Goal: Information Seeking & Learning: Learn about a topic

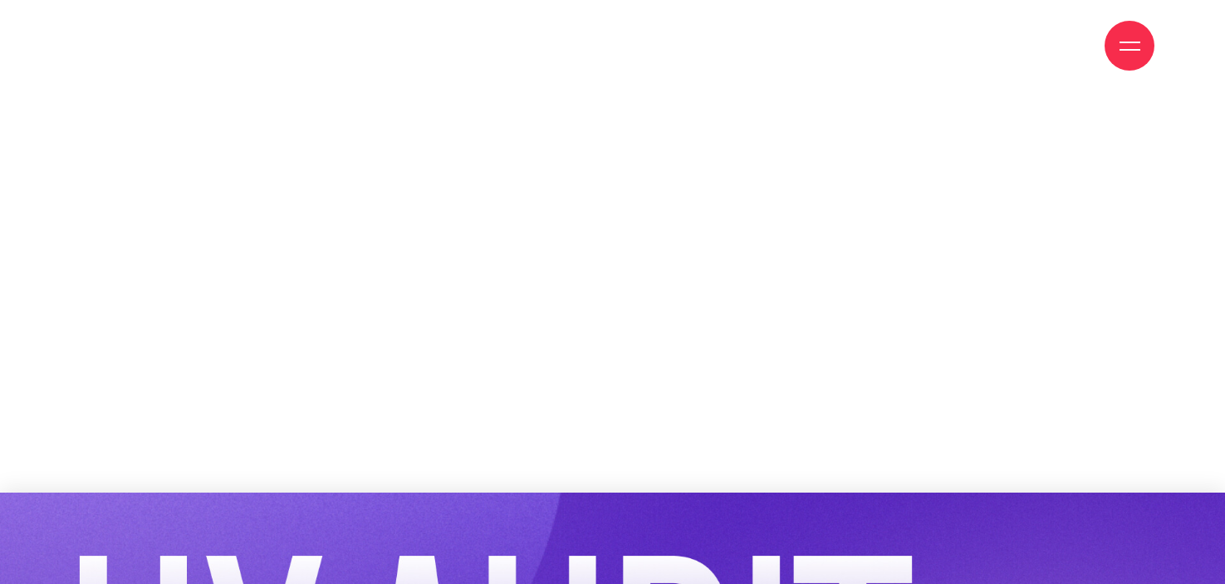
scroll to position [2989, 0]
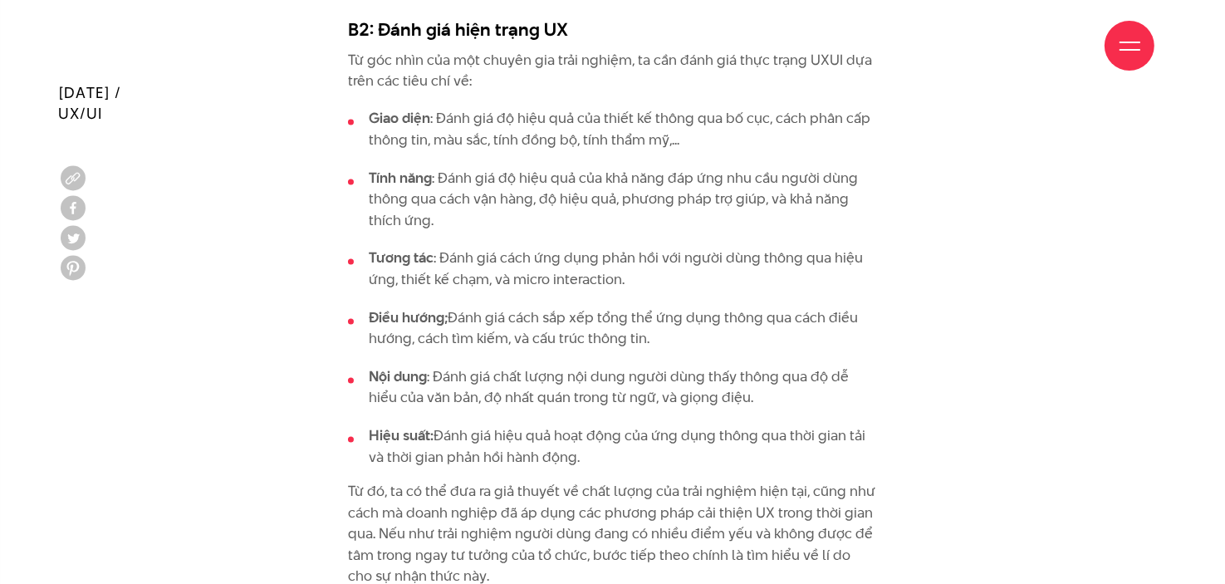
click at [942, 267] on div "UX Audit giống như có một thám tử về trải nghiệm người dùng: phát hiện ra các đ…" at bounding box center [612, 431] width 1109 height 3903
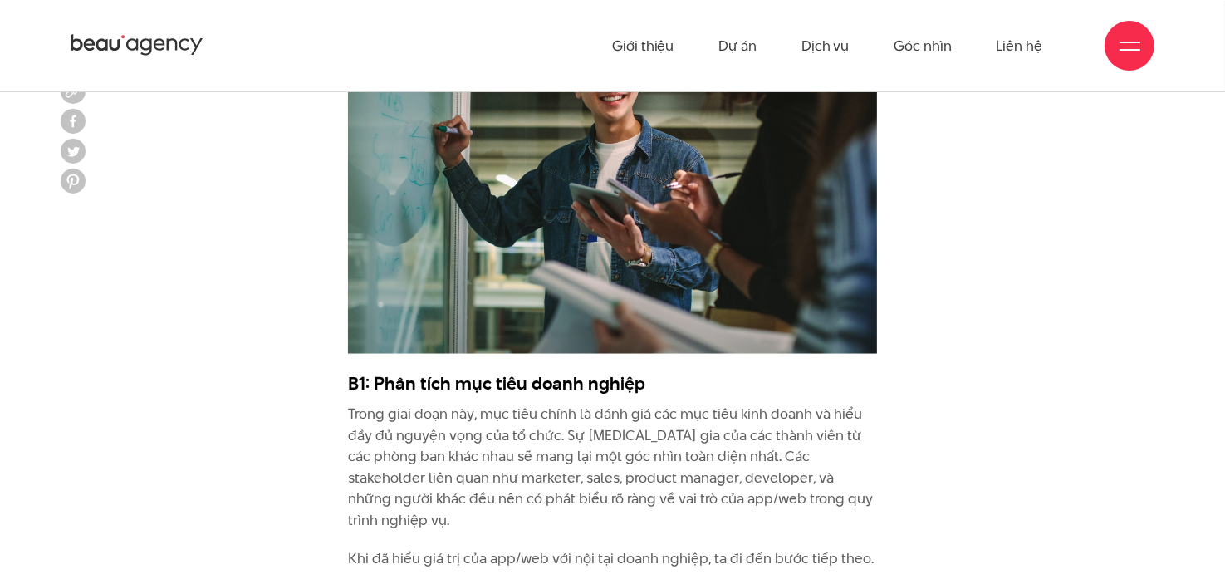
scroll to position [2325, 0]
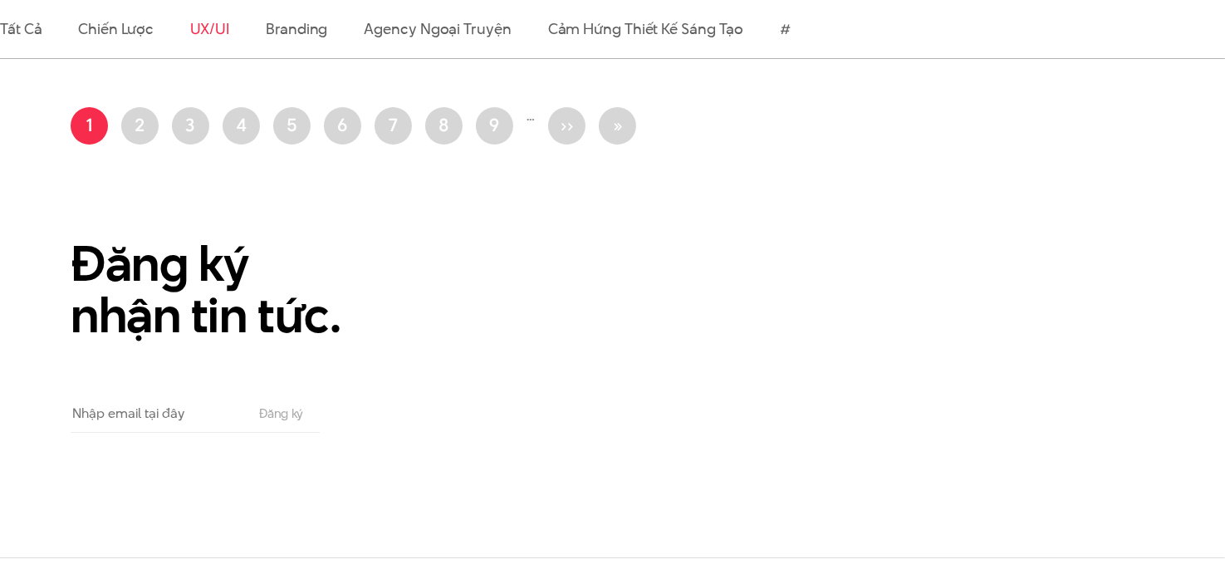
scroll to position [1578, 0]
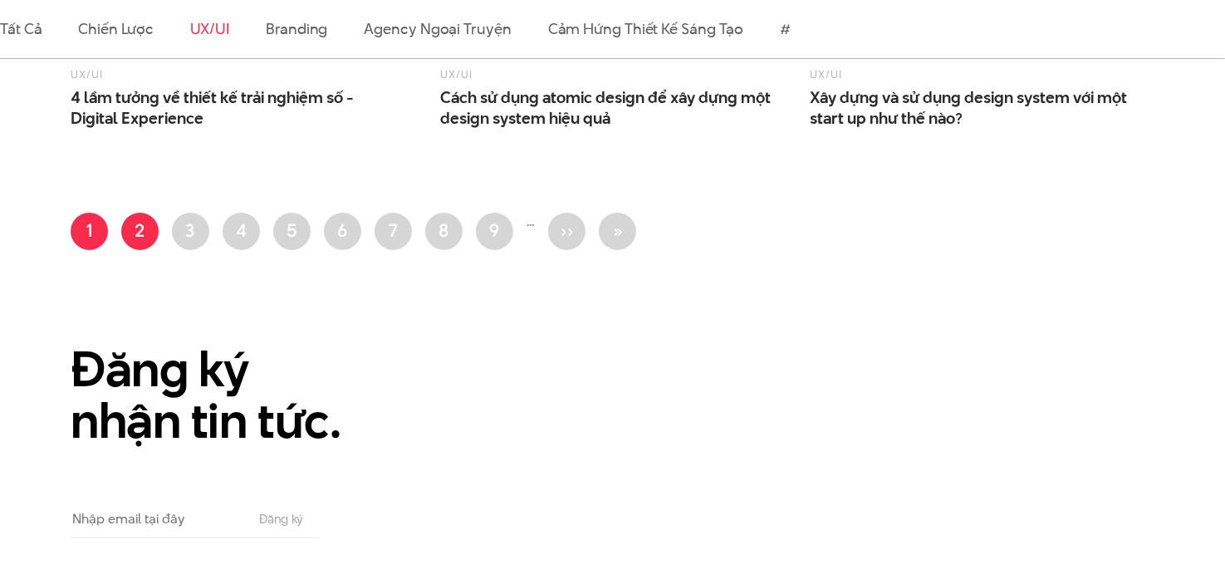
click at [153, 213] on link "Trang 2" at bounding box center [139, 231] width 37 height 37
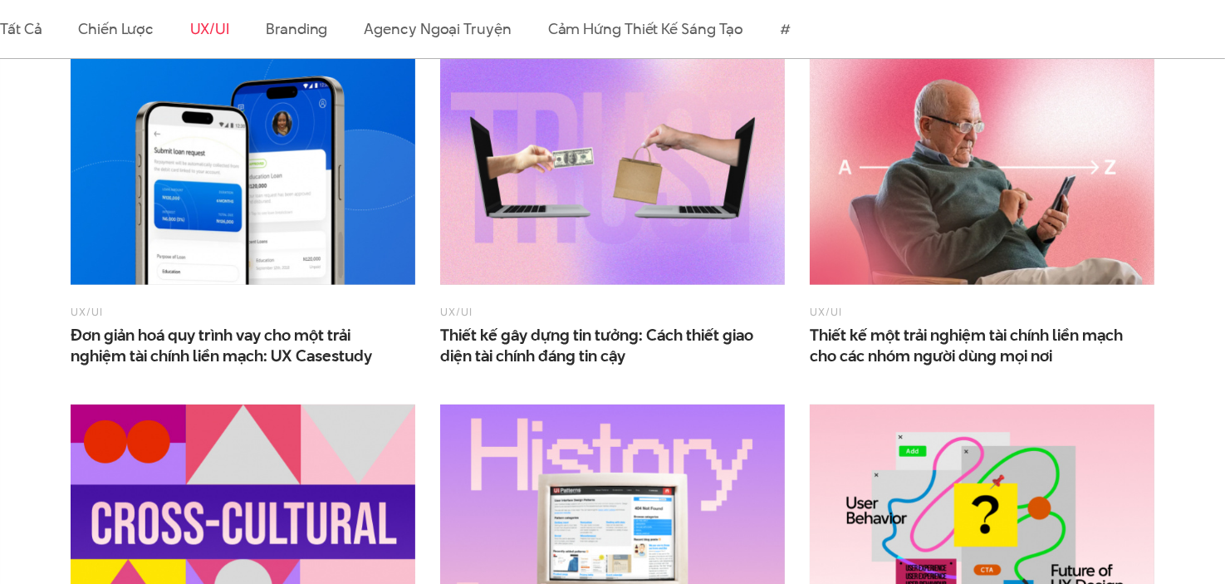
scroll to position [913, 0]
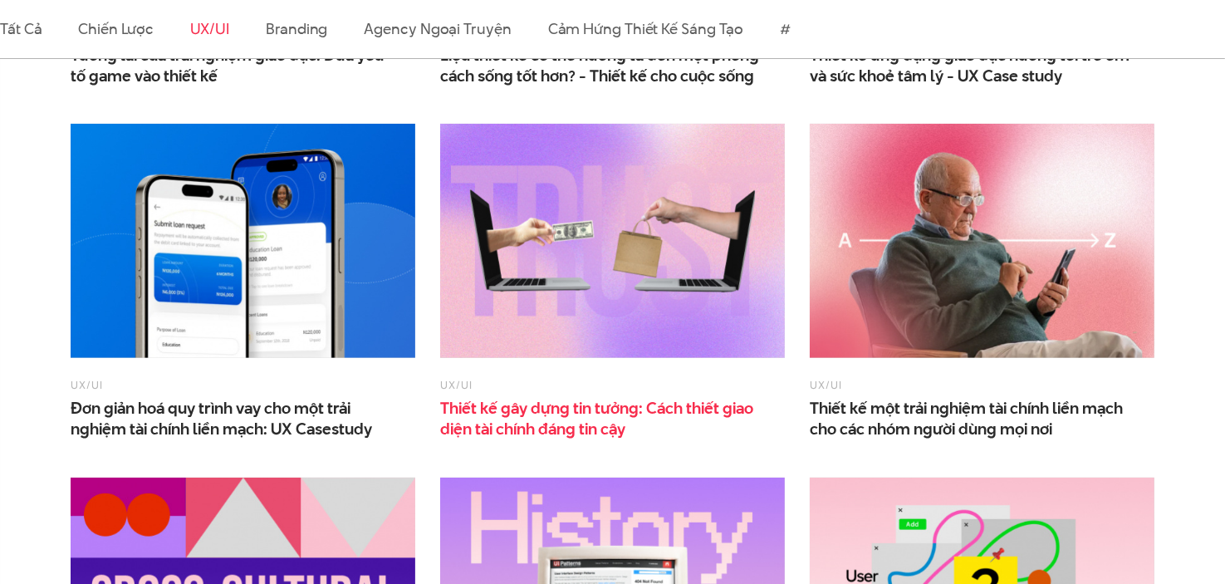
click at [628, 398] on span "Thiết kế gây dựng tin tưởng: Cách thiết giao diện tài chính đáng tin cậy" at bounding box center [606, 419] width 332 height 42
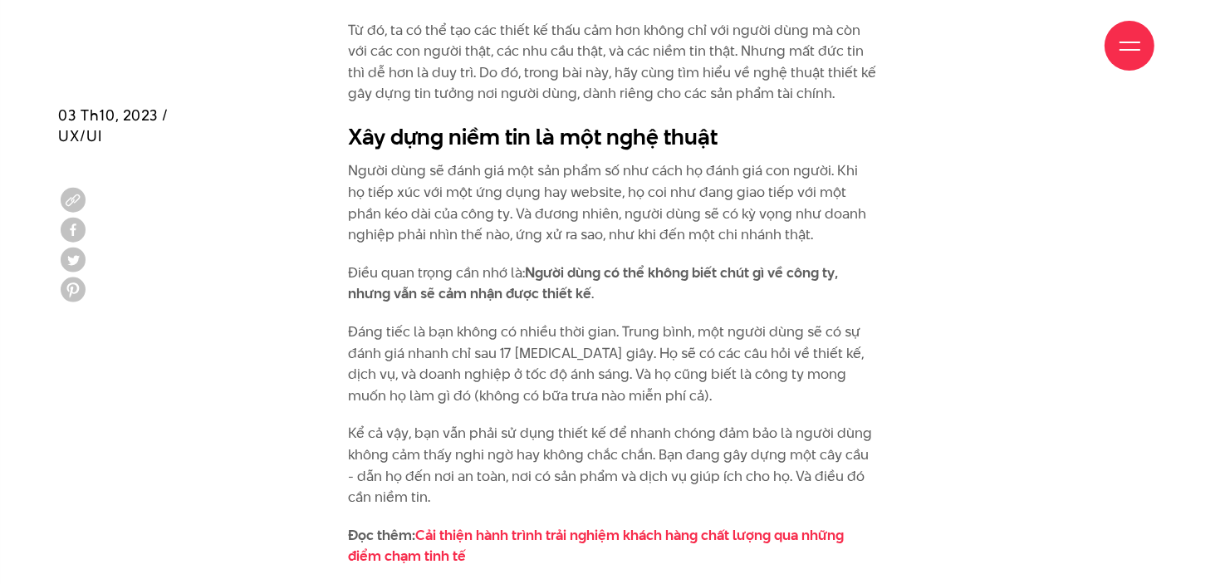
scroll to position [1744, 0]
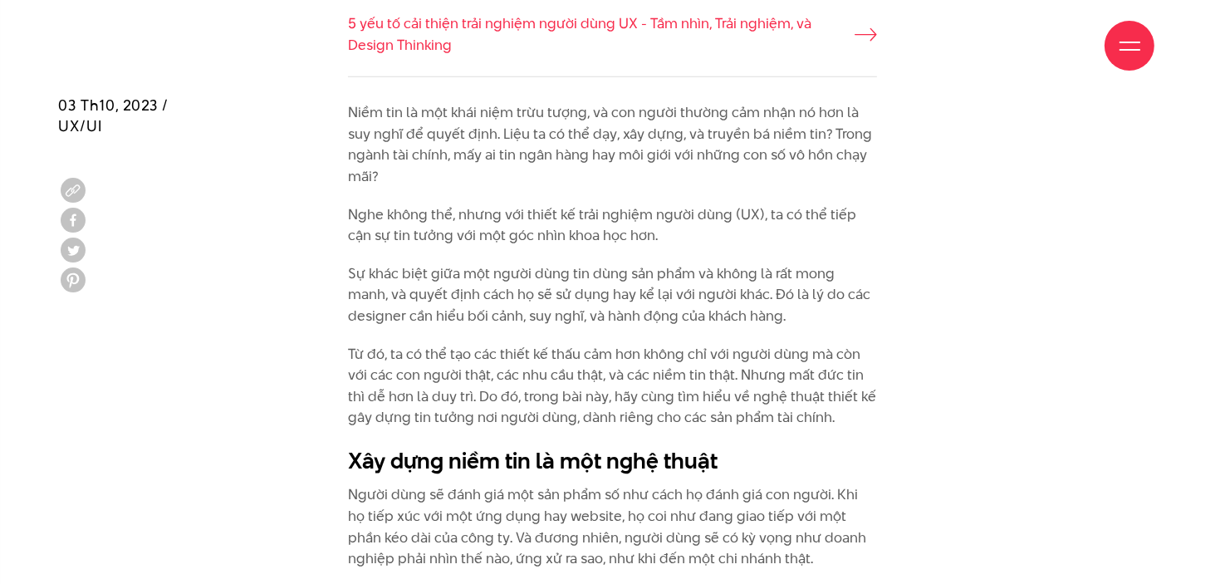
scroll to position [1412, 0]
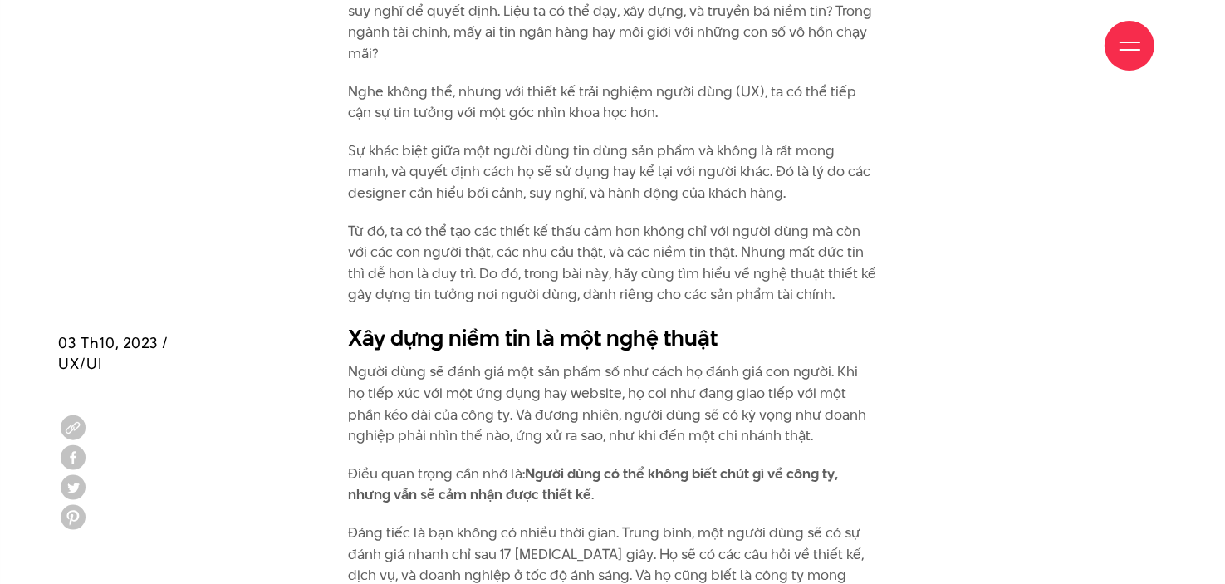
scroll to position [1827, 0]
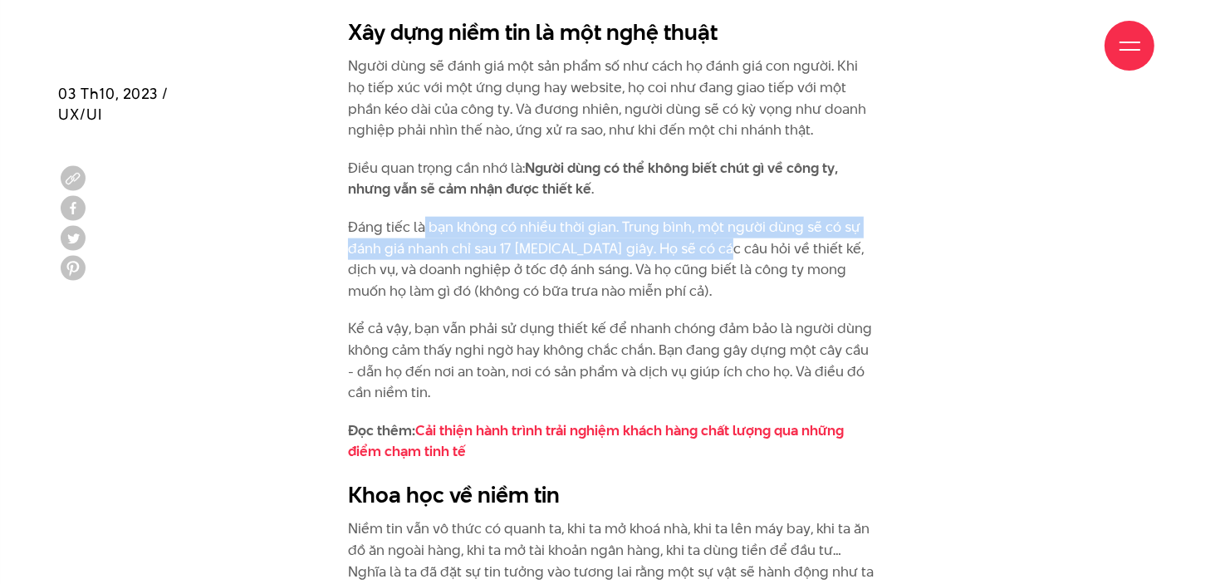
drag, startPoint x: 421, startPoint y: 226, endPoint x: 707, endPoint y: 240, distance: 286.0
click at [707, 240] on p "Đáng tiếc là bạn không có nhiều thời gian. Trung bình, một người dùng sẽ có sự …" at bounding box center [613, 259] width 530 height 85
click at [600, 247] on p "Đáng tiếc là bạn không có nhiều thời gian. Trung bình, một người dùng sẽ có sự …" at bounding box center [613, 259] width 530 height 85
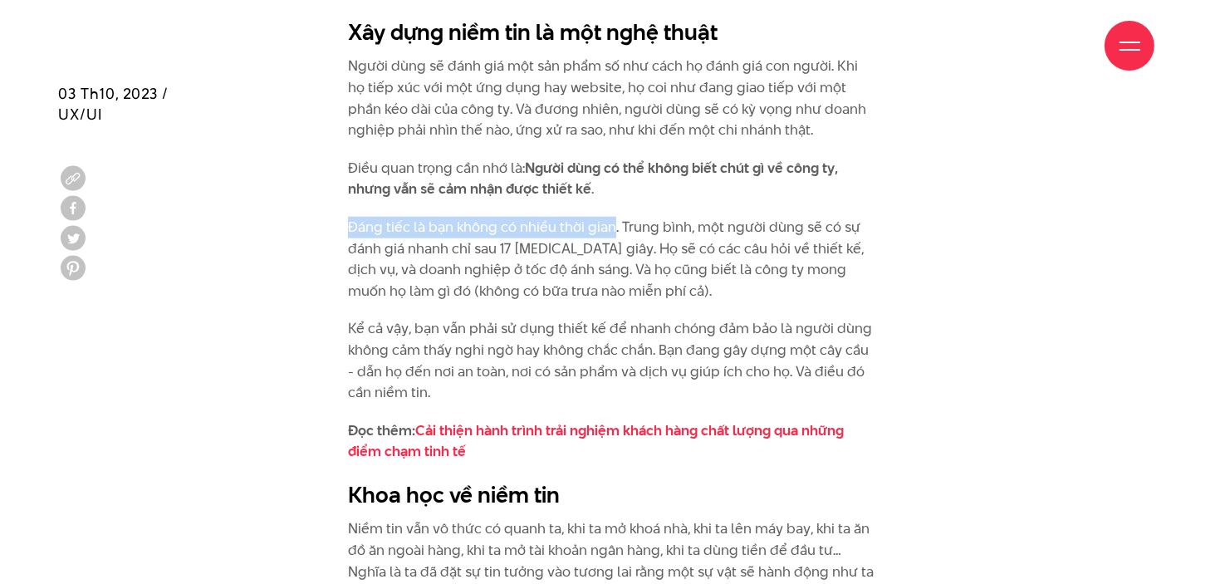
drag, startPoint x: 343, startPoint y: 225, endPoint x: 610, endPoint y: 225, distance: 267.4
click at [372, 232] on p "Đáng tiếc là bạn không có nhiều thời gian. Trung bình, một người dùng sẽ có sự …" at bounding box center [613, 259] width 530 height 85
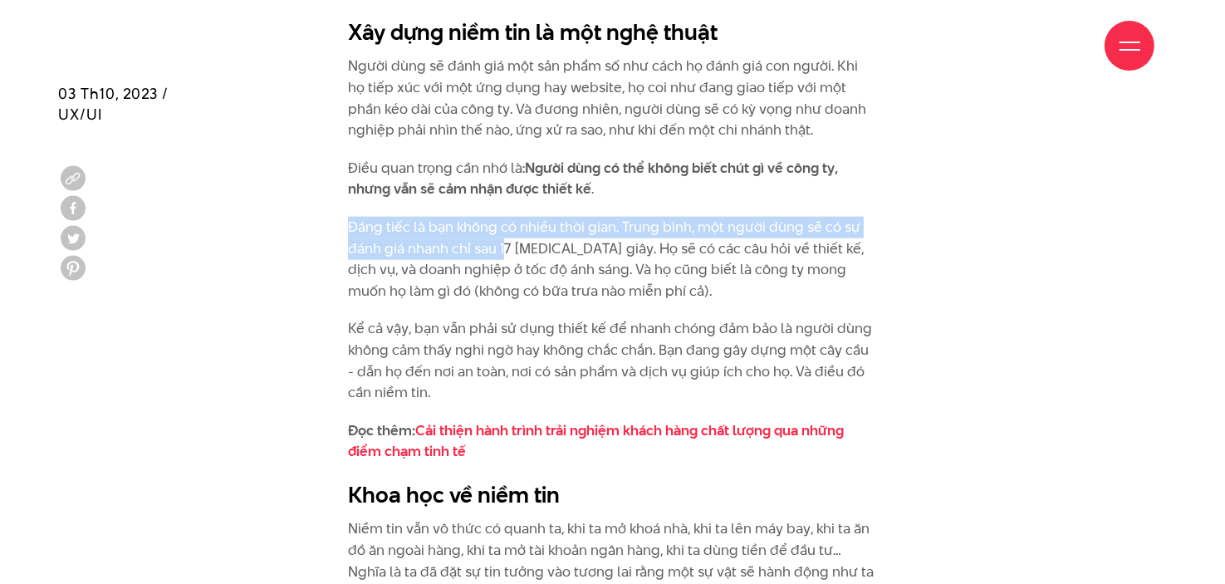
drag, startPoint x: 342, startPoint y: 228, endPoint x: 507, endPoint y: 242, distance: 165.8
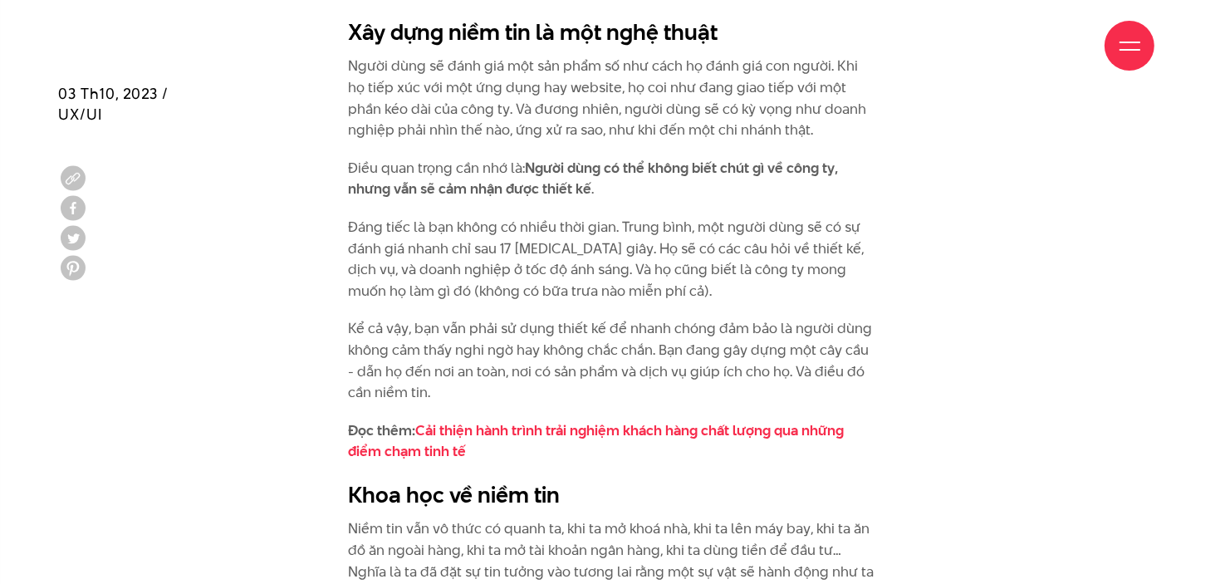
click at [549, 255] on p "Đáng tiếc là bạn không có nhiều thời gian. Trung bình, một người dùng sẽ có sự …" at bounding box center [613, 259] width 530 height 85
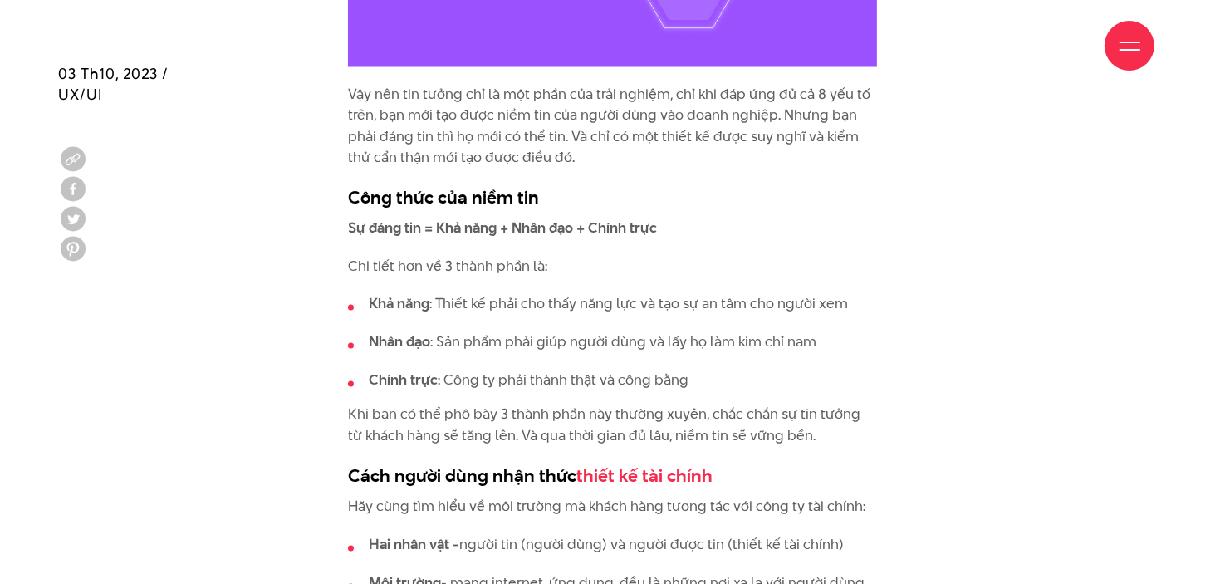
scroll to position [2906, 0]
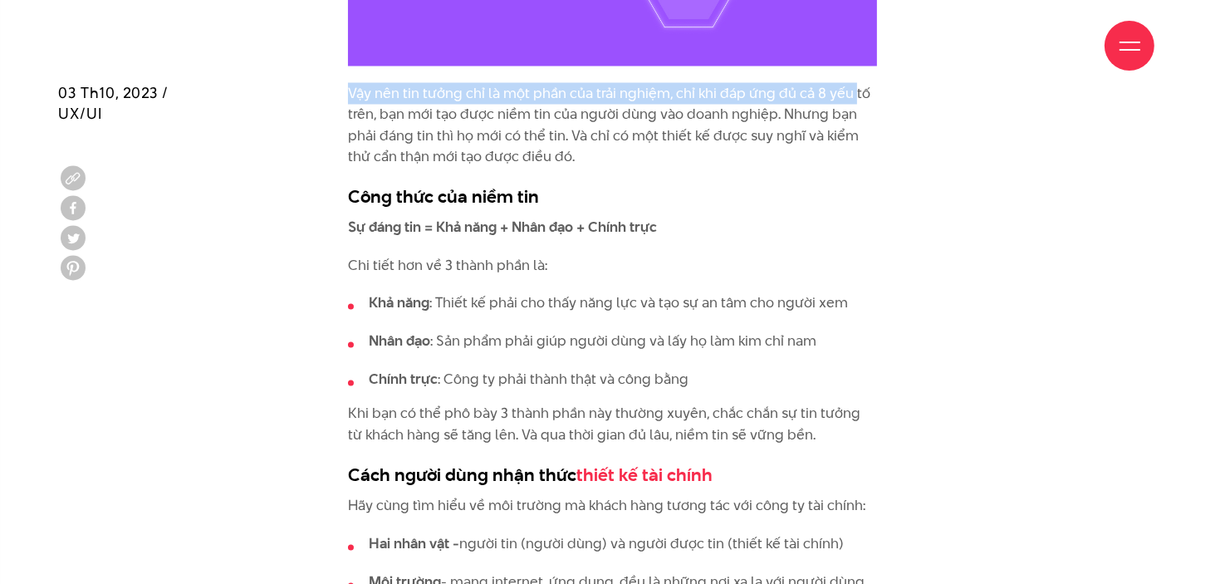
drag, startPoint x: 341, startPoint y: 94, endPoint x: 849, endPoint y: 101, distance: 508.2
click at [776, 103] on p "Vậy nên tin tưởng chỉ là một phần của trải nghiệm, chỉ khi đáp ứng đủ cả 8 yếu …" at bounding box center [613, 125] width 530 height 85
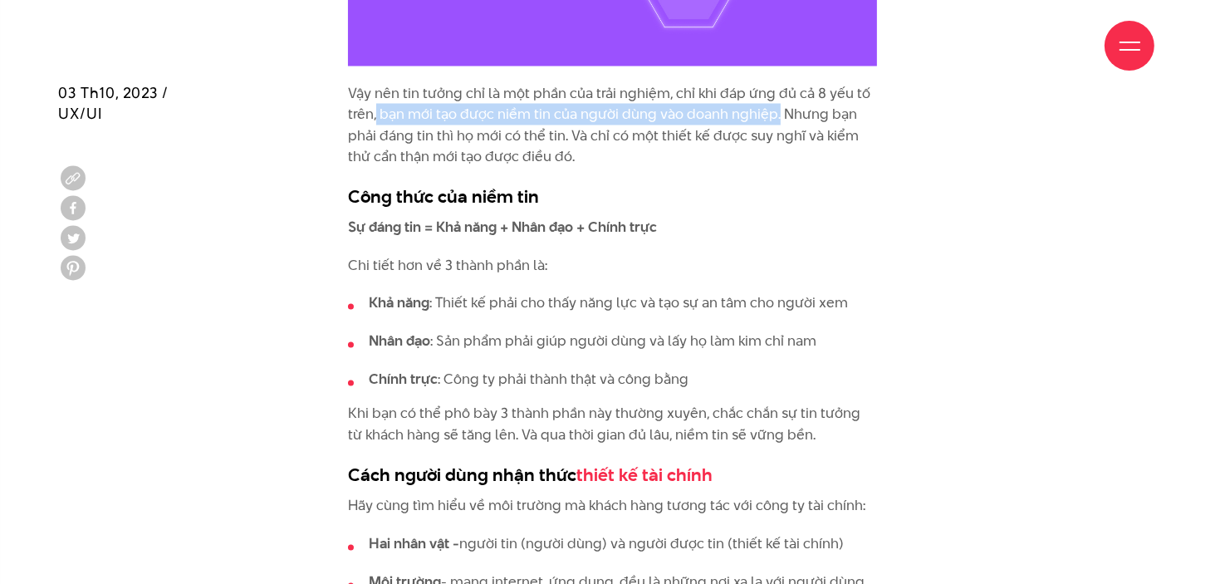
drag, startPoint x: 375, startPoint y: 109, endPoint x: 775, endPoint y: 118, distance: 399.5
click at [775, 118] on p "Vậy nên tin tưởng chỉ là một phần của trải nghiệm, chỉ khi đáp ứng đủ cả 8 yếu …" at bounding box center [613, 125] width 530 height 85
click at [548, 125] on p "Vậy nên tin tưởng chỉ là một phần của trải nghiệm, chỉ khi đáp ứng đủ cả 8 yếu …" at bounding box center [613, 125] width 530 height 85
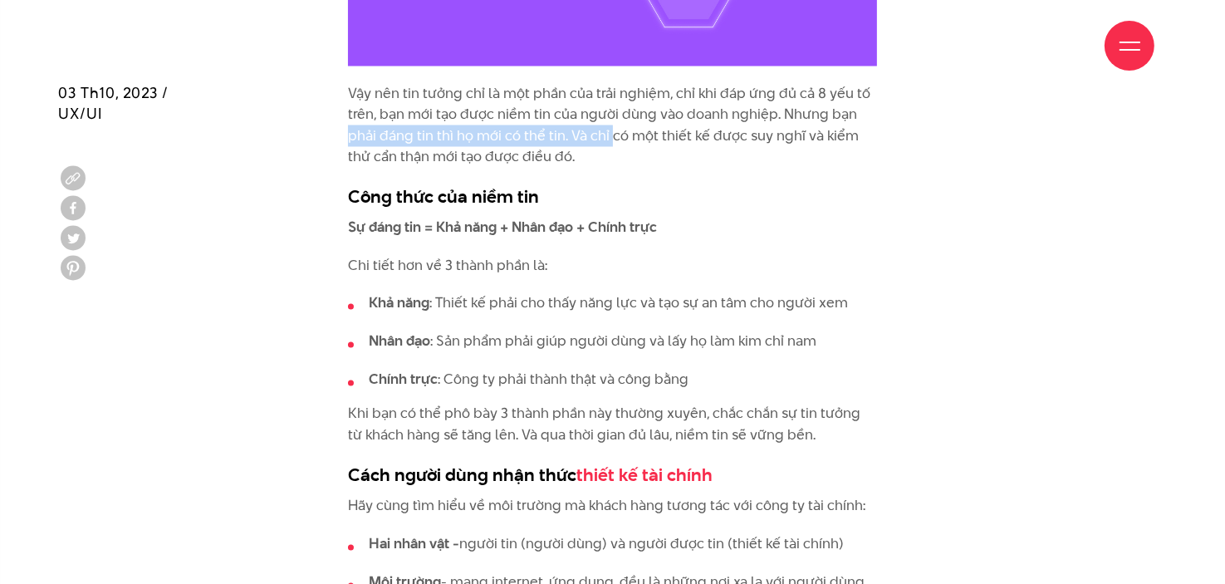
drag, startPoint x: 339, startPoint y: 141, endPoint x: 611, endPoint y: 132, distance: 272.5
click at [610, 133] on p "Vậy nên tin tưởng chỉ là một phần của trải nghiệm, chỉ khi đáp ứng đủ cả 8 yếu …" at bounding box center [613, 125] width 530 height 85
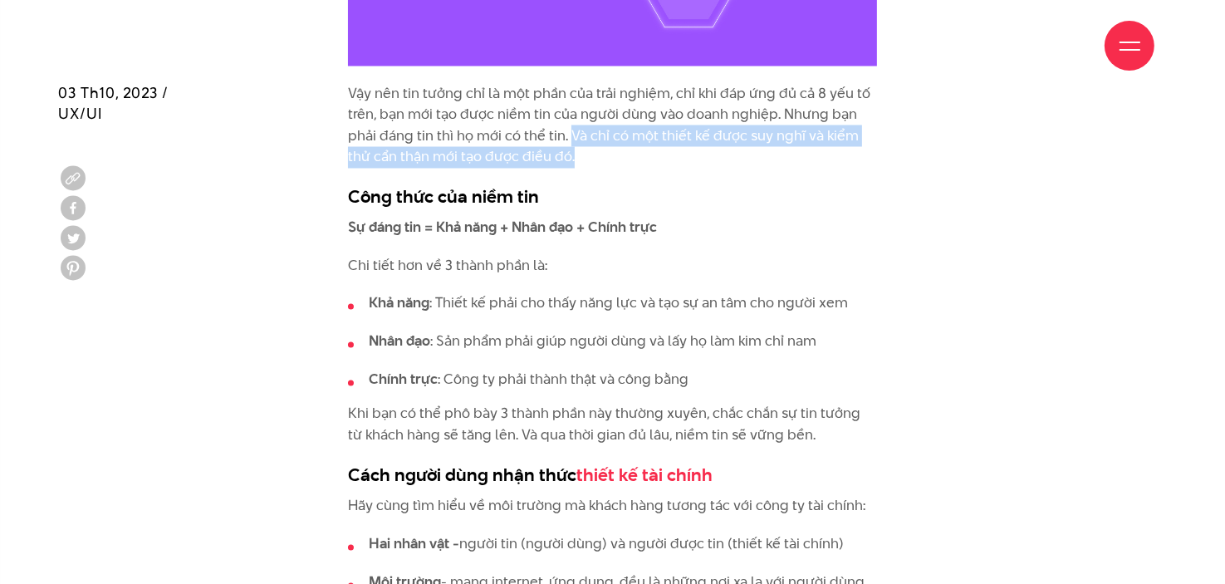
drag, startPoint x: 566, startPoint y: 133, endPoint x: 574, endPoint y: 155, distance: 23.6
click at [574, 155] on p "Vậy nên tin tưởng chỉ là một phần của trải nghiệm, chỉ khi đáp ứng đủ cả 8 yếu …" at bounding box center [613, 125] width 530 height 85
click at [617, 139] on p "Vậy nên tin tưởng chỉ là một phần của trải nghiệm, chỉ khi đáp ứng đủ cả 8 yếu …" at bounding box center [613, 125] width 530 height 85
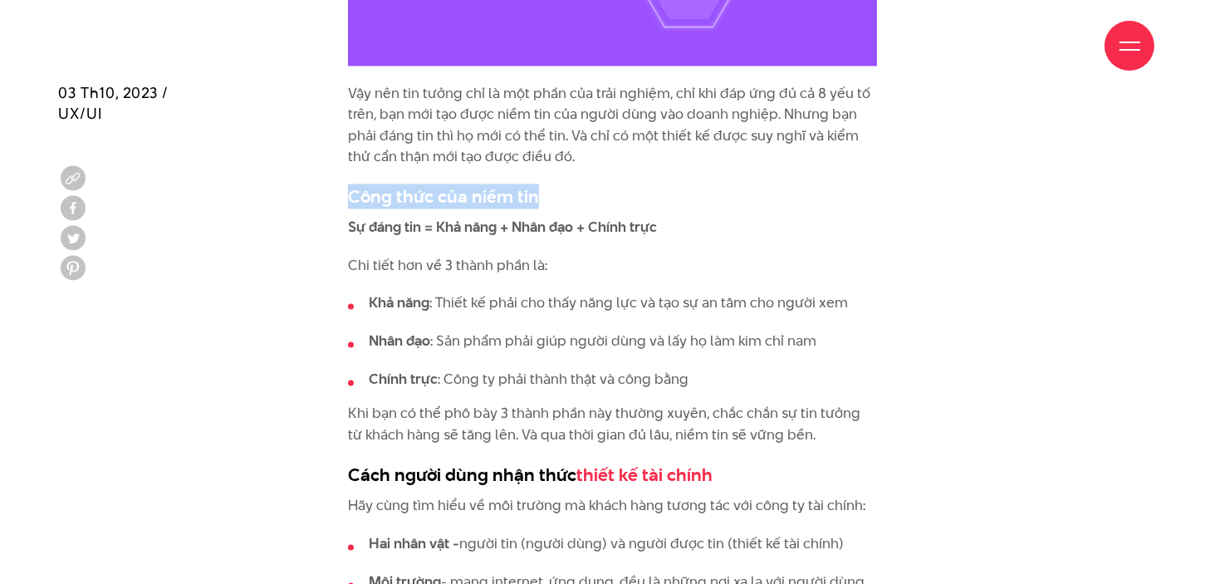
drag, startPoint x: 436, startPoint y: 197, endPoint x: 564, endPoint y: 207, distance: 128.3
click at [550, 218] on strong "Sự đáng tin = Khả năng + Nhân đạo + Chính trực" at bounding box center [502, 228] width 309 height 20
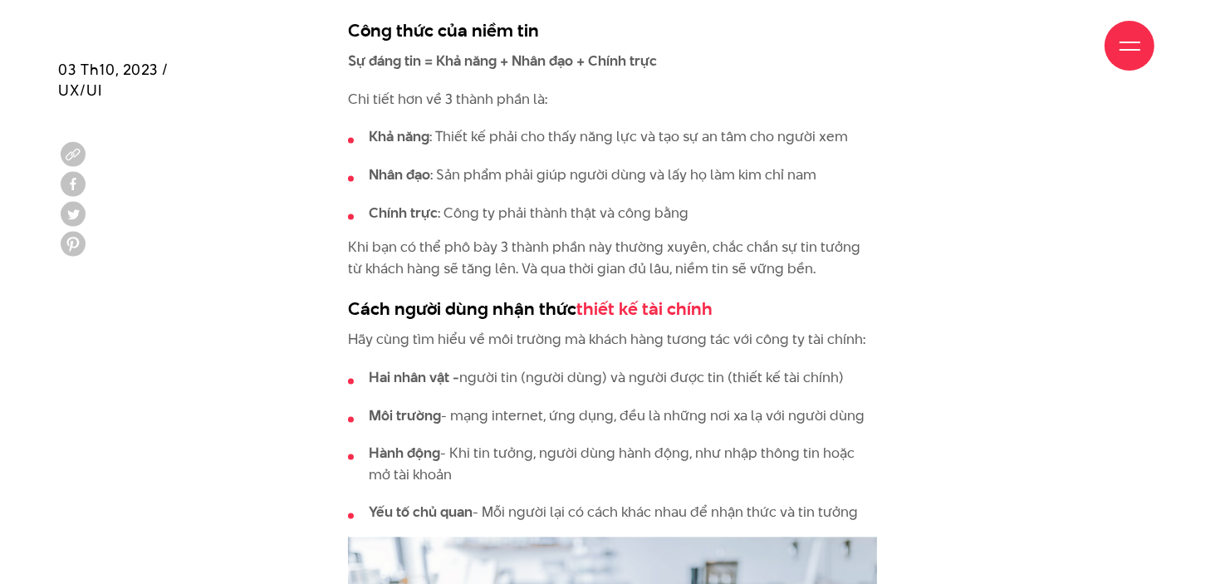
scroll to position [3155, 0]
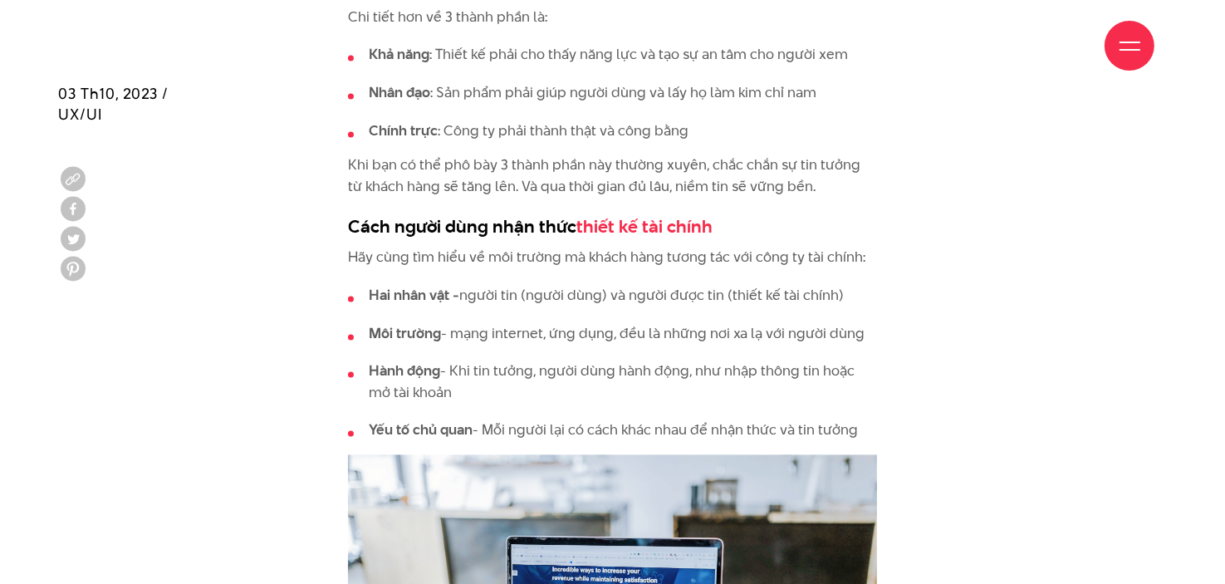
click at [1004, 301] on div "Niềm tin là một khái niệm trừu tượng, và con người thường cảm nhận nó hơn là su…" at bounding box center [612, 521] width 1109 height 4353
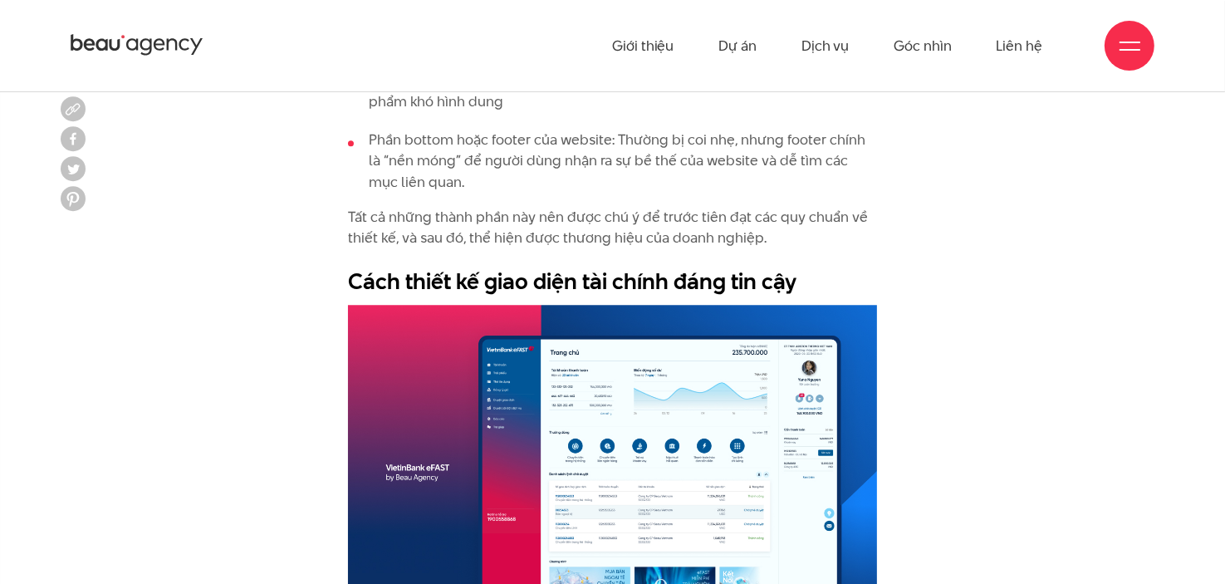
scroll to position [4152, 0]
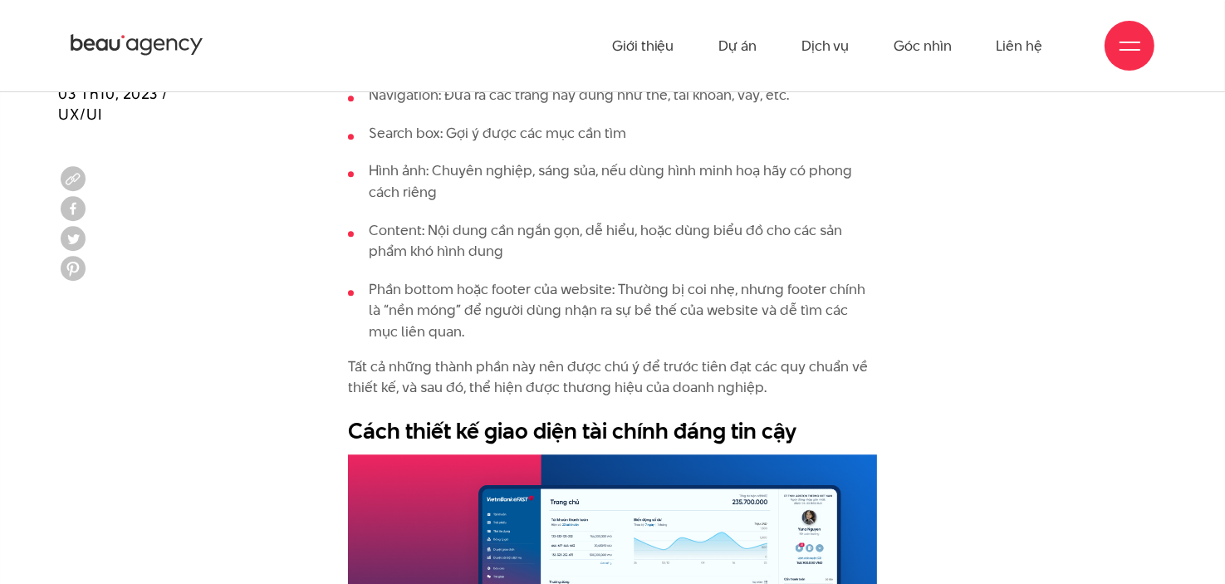
click at [140, 42] on icon at bounding box center [146, 47] width 12 height 17
